Goal: Check status: Check status

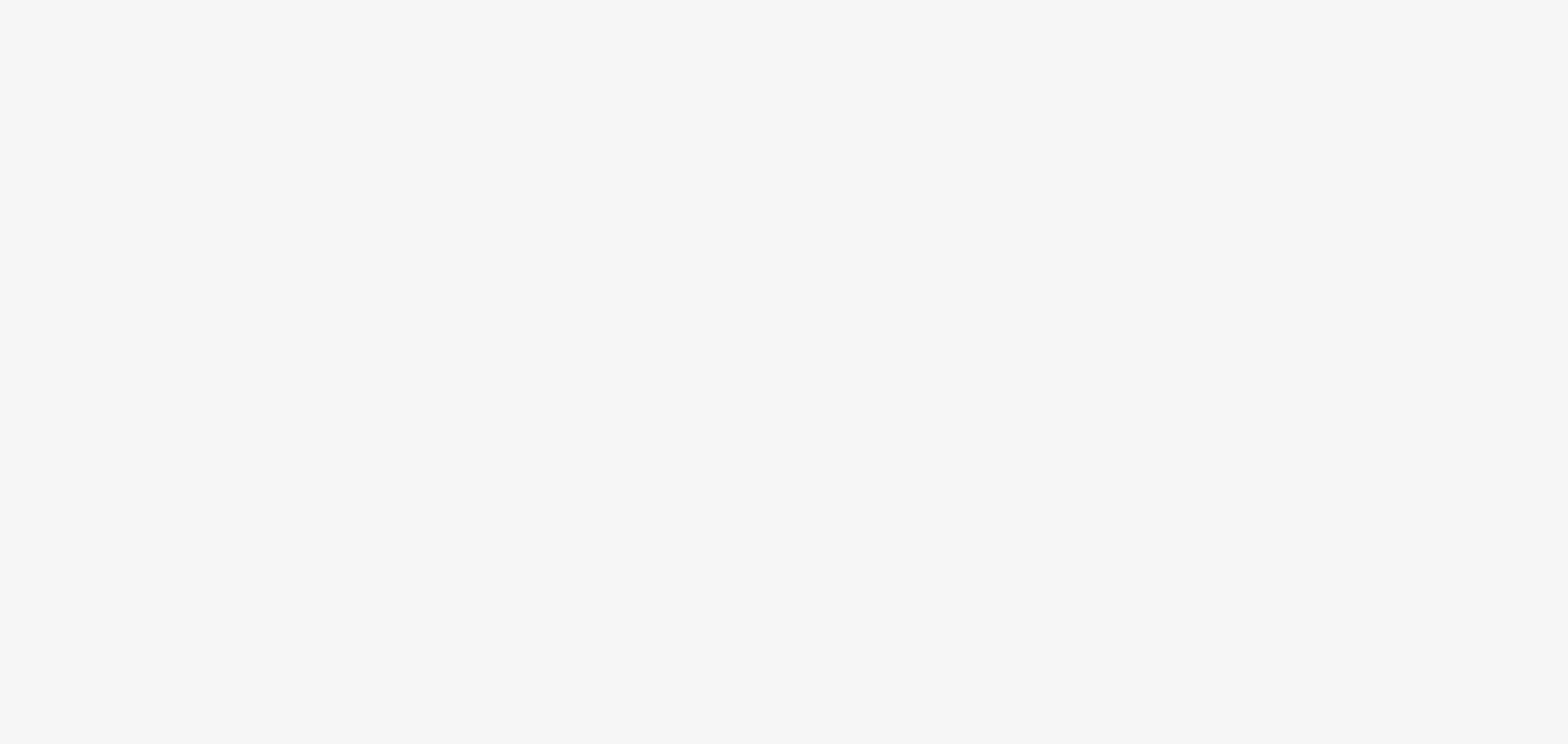
select select "ac009755-aa48-4799-8050-7a339a378eb8"
select select "974f22a8-96bf-4ab0-903c-b2da3aad1b4f"
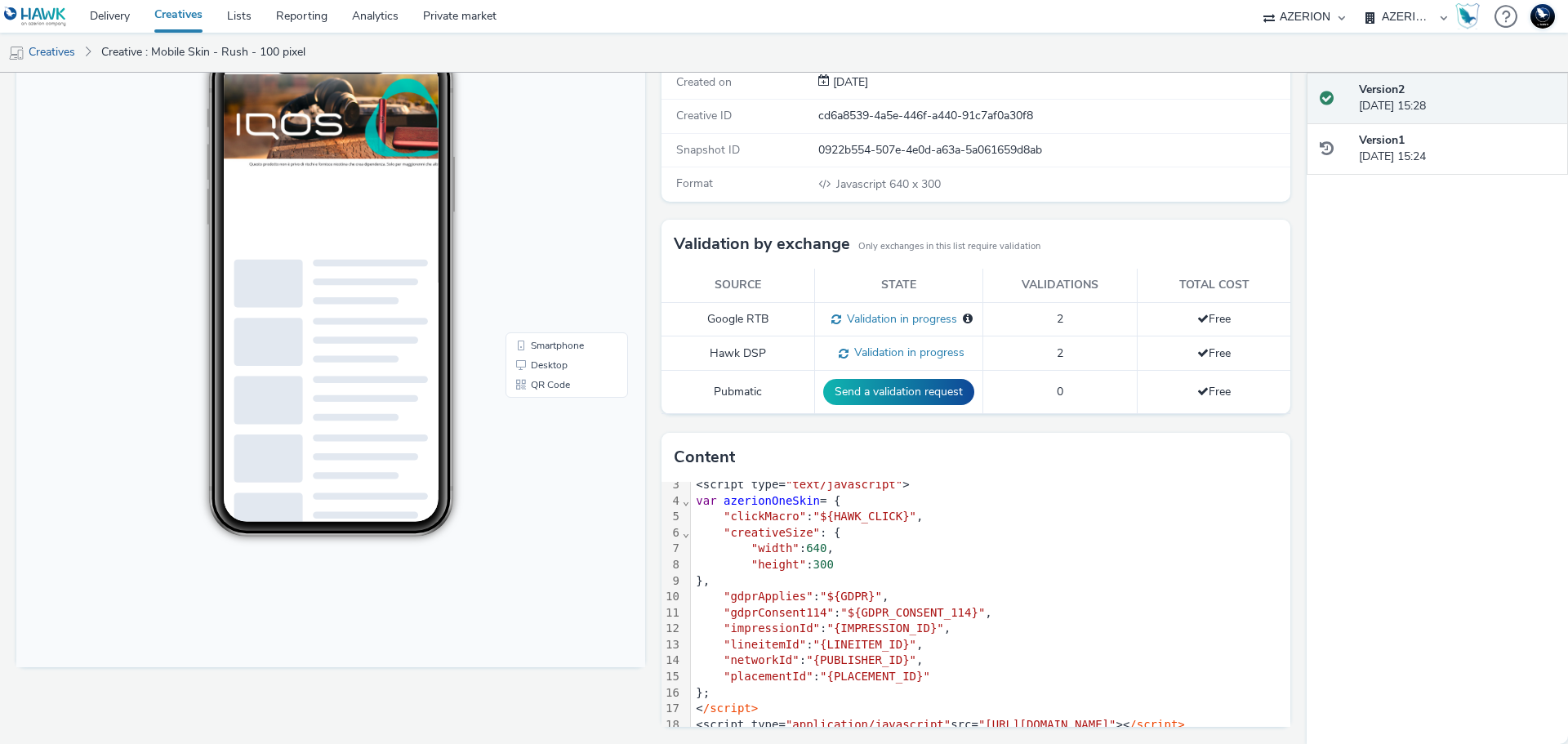
scroll to position [61, 0]
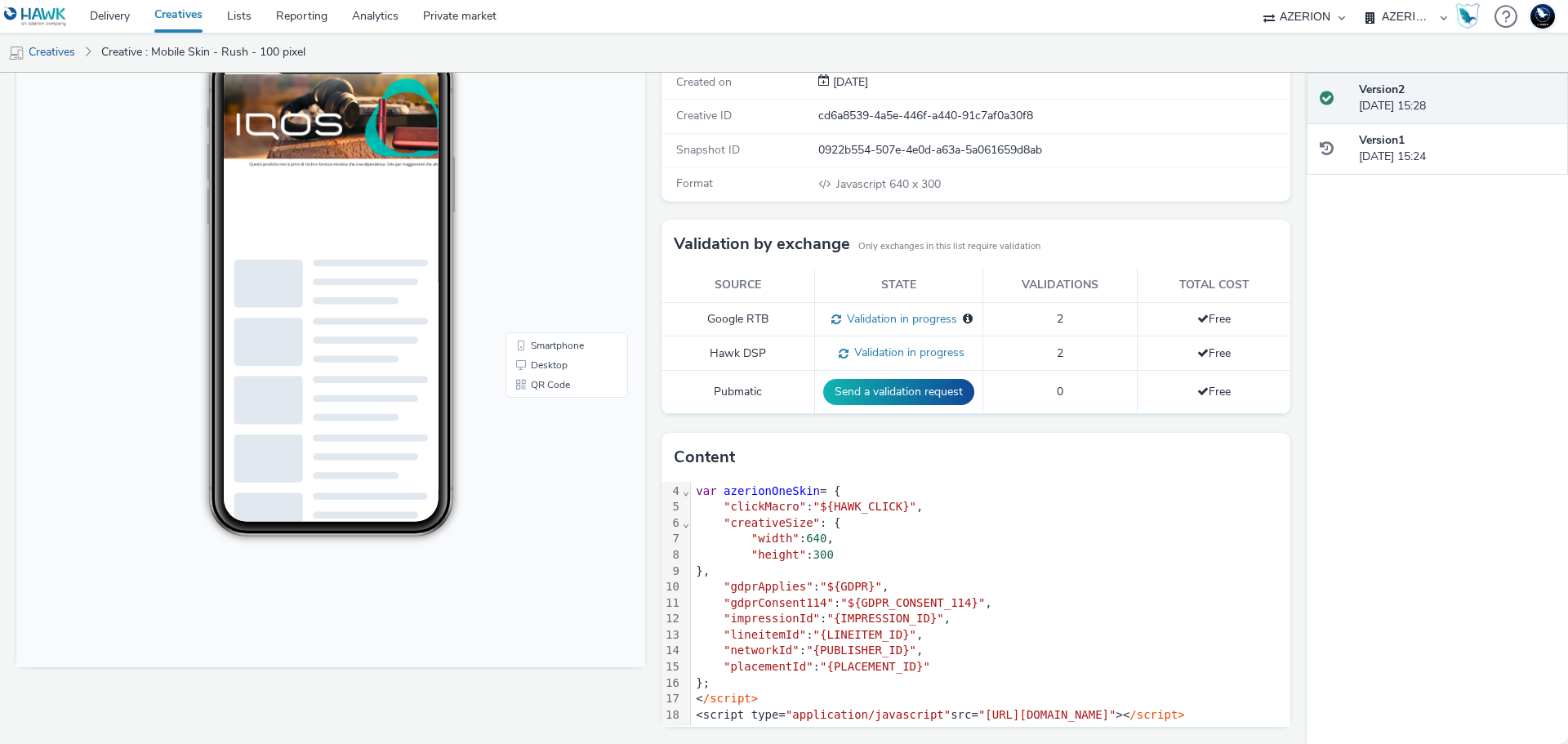
click at [876, 355] on span "Validation in progress" at bounding box center [906, 352] width 116 height 16
click at [1409, 397] on div "Version 2 12 September 2025, 15:28 Version 1 12 September 2025, 15:24" at bounding box center [1437, 408] width 261 height 672
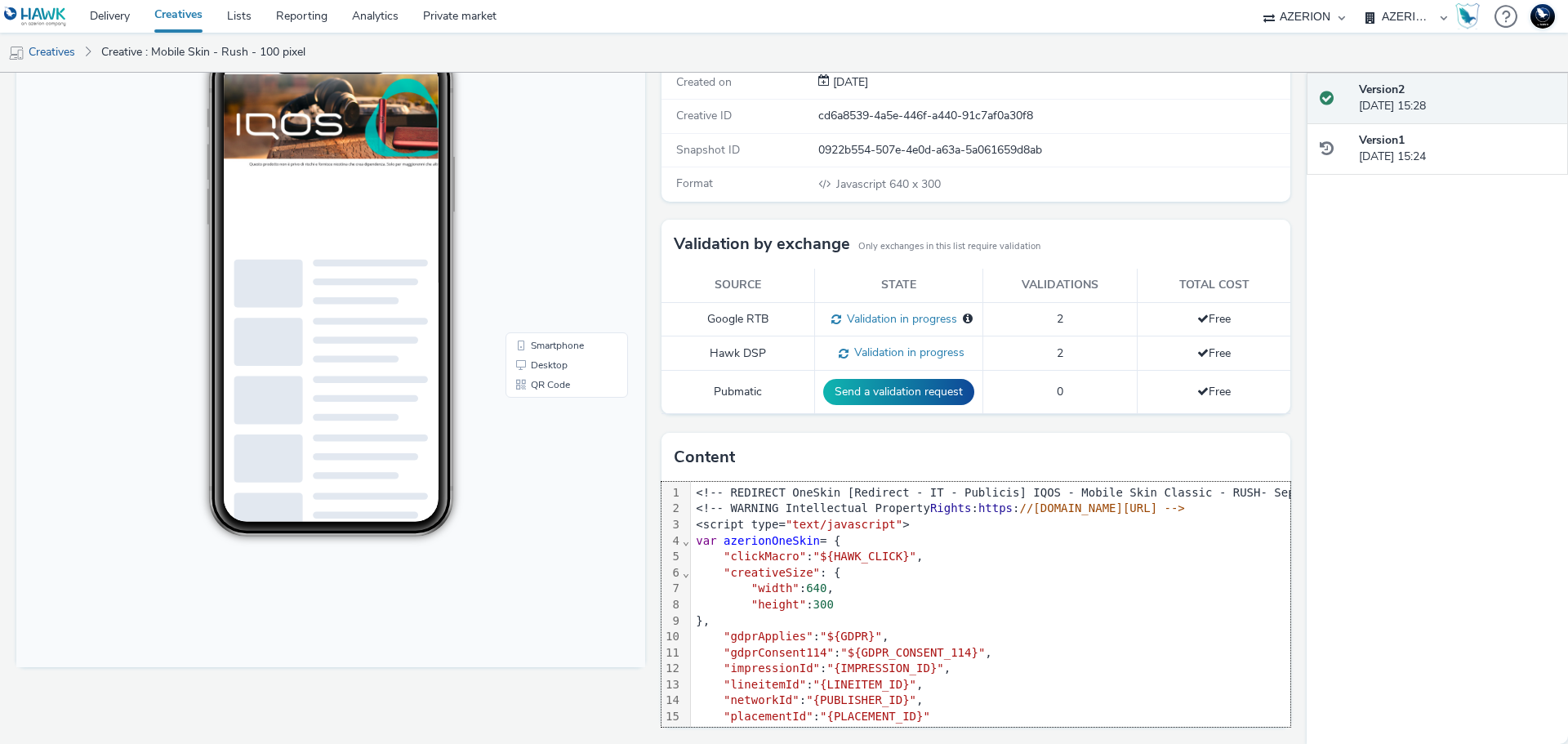
scroll to position [115, 0]
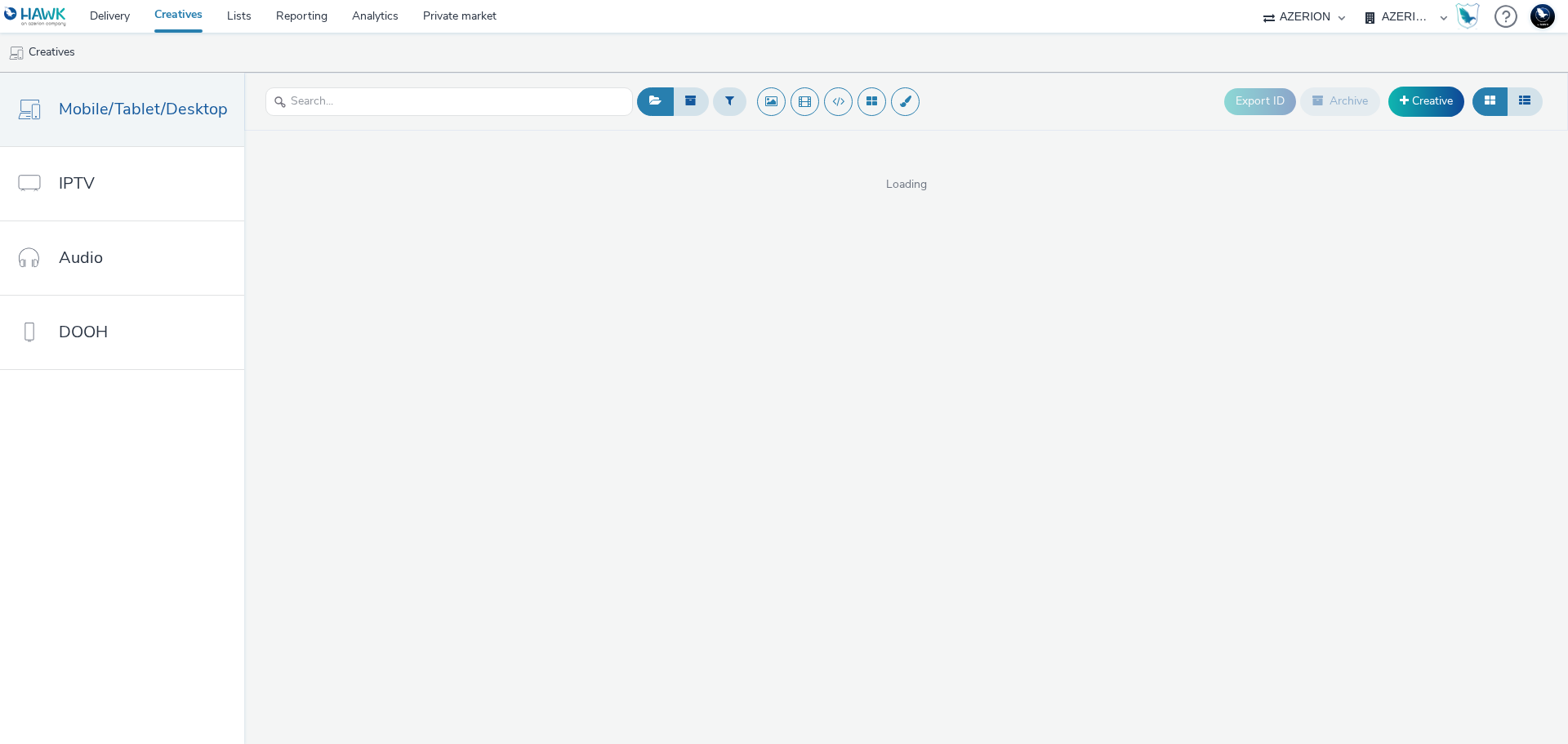
select select "ac009755-aa48-4799-8050-7a339a378eb8"
select select "79162ed7-0017-4339-93b0-3399b708648f"
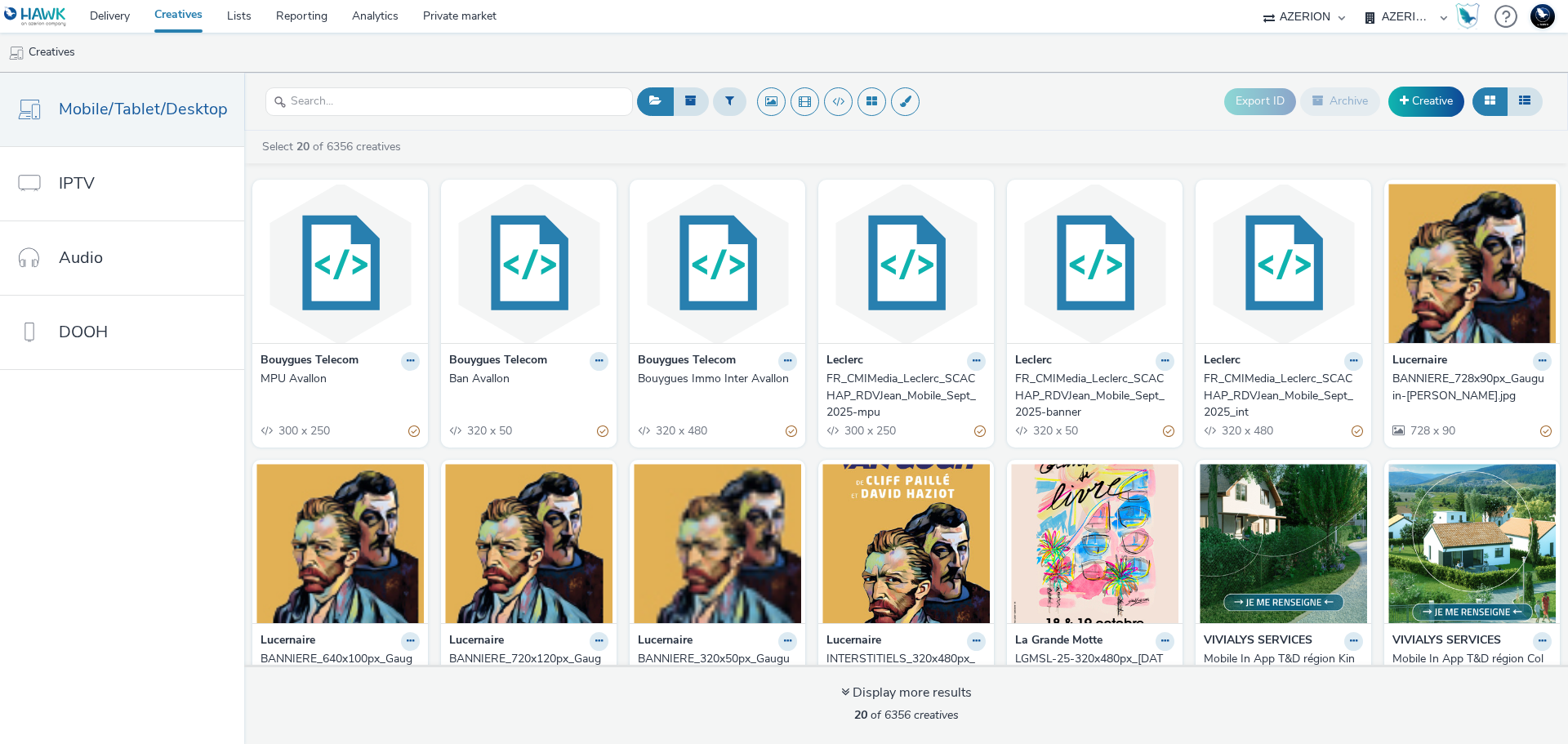
click at [1399, 10] on select "AZERION AZERION APAC AZERION AUSTRIA AZERION BEL - ADEXPERTS AZERION BRAZIL AZE…" at bounding box center [1406, 16] width 98 height 33
click at [1399, 15] on select "AZERION AZERION APAC AZERION AUSTRIA AZERION BEL - ADEXPERTS AZERION BRAZIL AZE…" at bounding box center [1406, 16] width 98 height 33
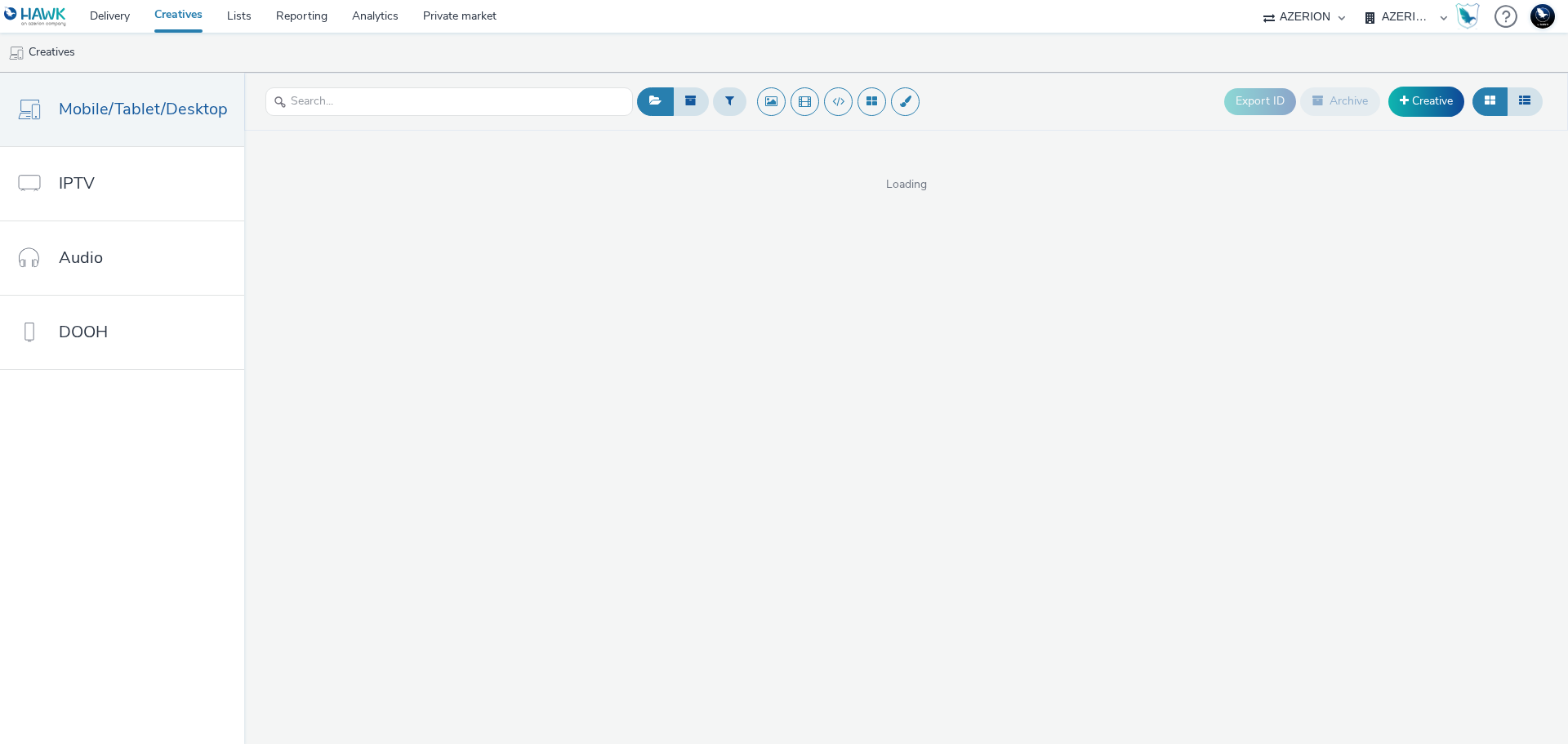
select select "ac009755-aa48-4799-8050-7a339a378eb8"
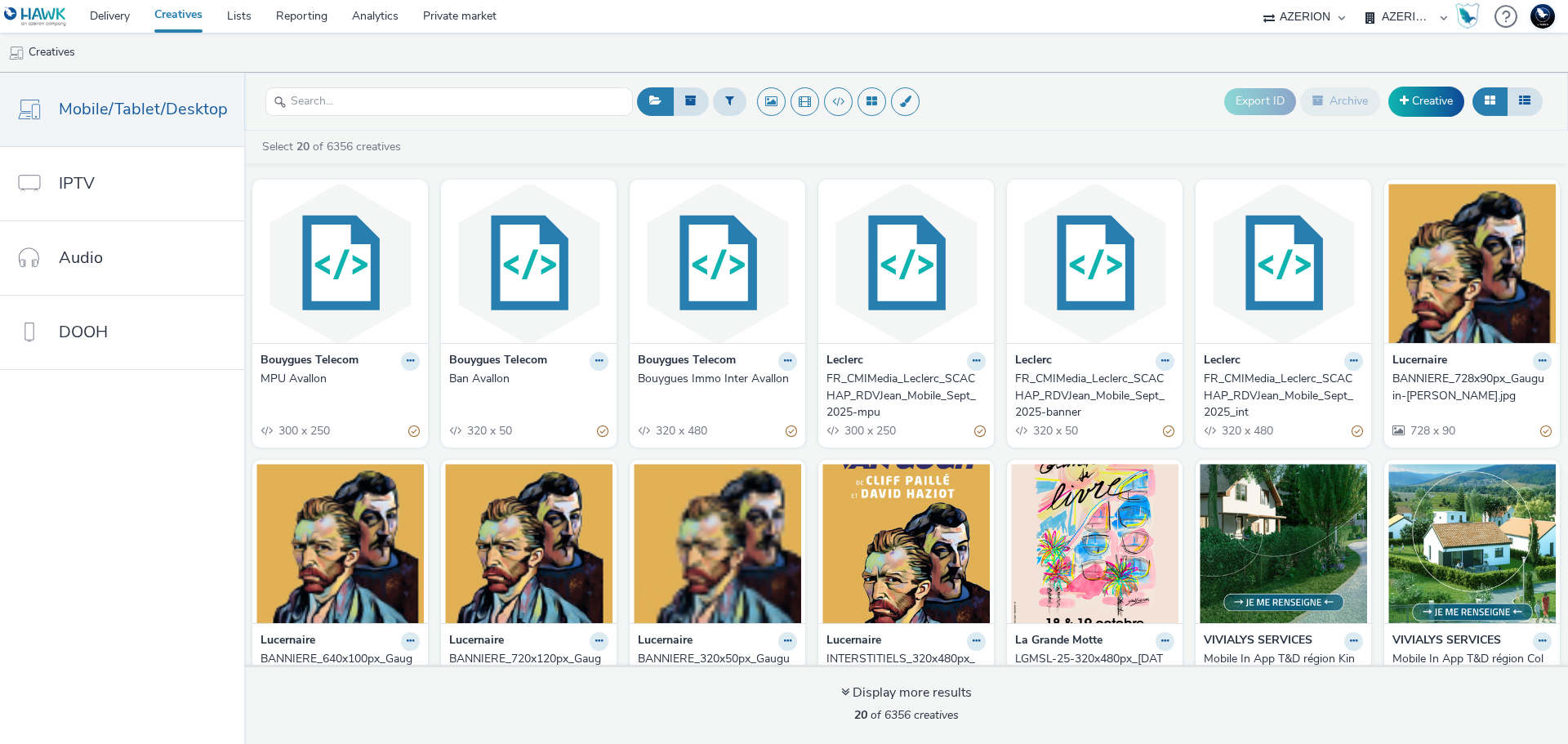
click at [1381, 18] on select "AZERION AZERION APAC AZERION AUSTRIA AZERION BEL - ADEXPERTS AZERION BRAZIL AZE…" at bounding box center [1406, 16] width 98 height 33
select select "974f22a8-96bf-4ab0-903c-b2da3aad1b4f"
click at [1358, 0] on select "AZERION AZERION APAC AZERION AUSTRIA AZERION BEL - ADEXPERTS AZERION BRAZIL AZE…" at bounding box center [1406, 16] width 98 height 33
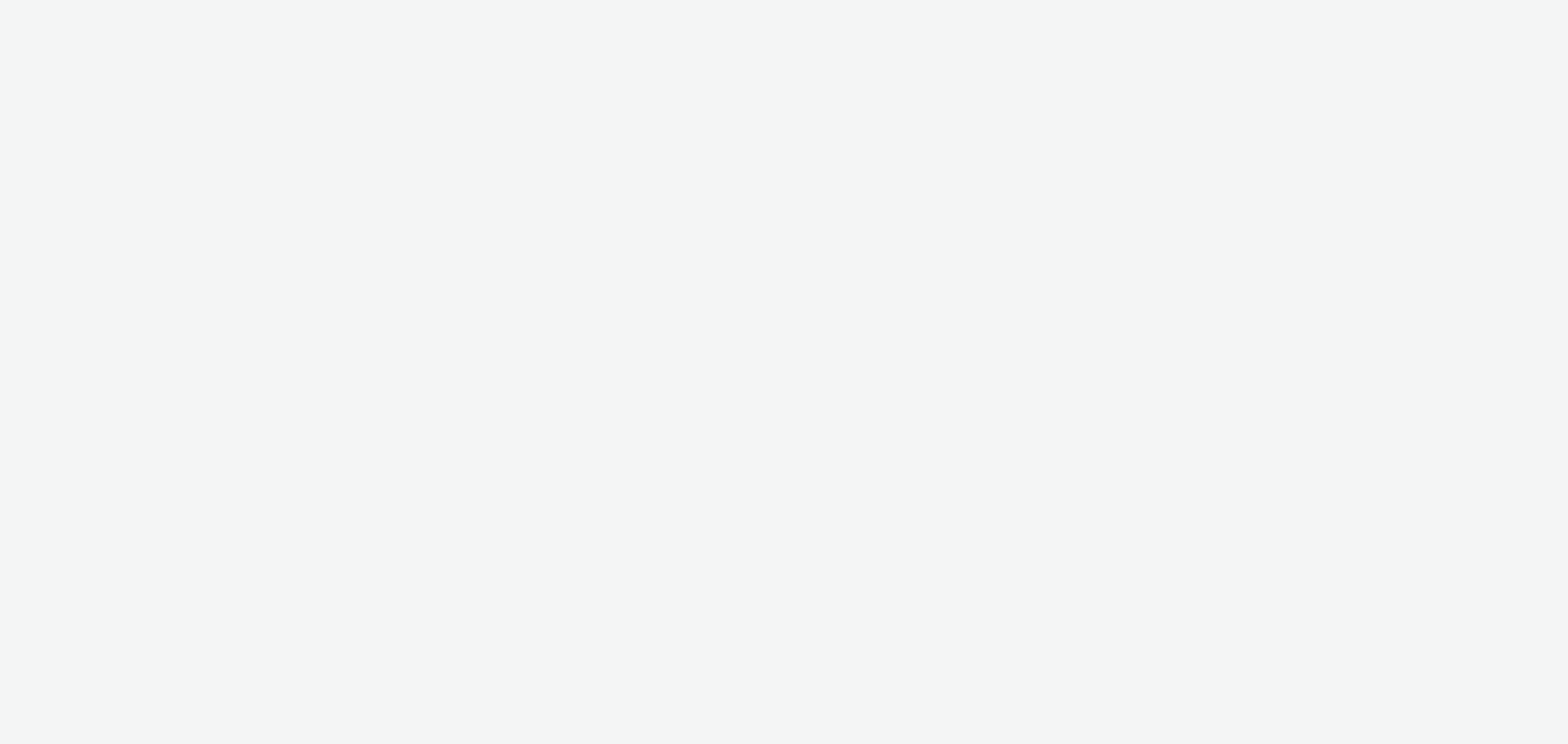
select select "ac009755-aa48-4799-8050-7a339a378eb8"
select select "974f22a8-96bf-4ab0-903c-b2da3aad1b4f"
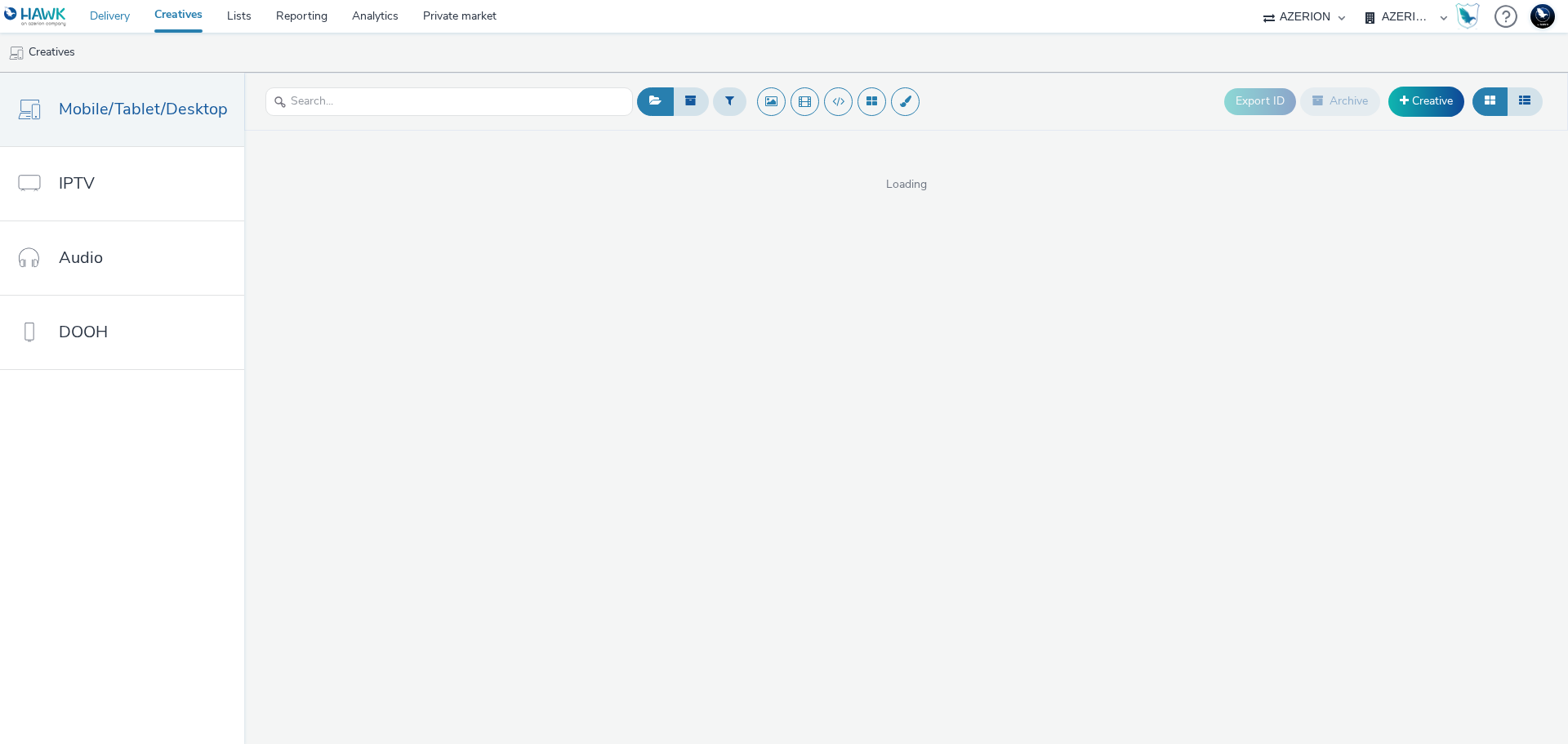
click at [124, 15] on link "Delivery" at bounding box center [110, 16] width 65 height 33
